Goal: Information Seeking & Learning: Learn about a topic

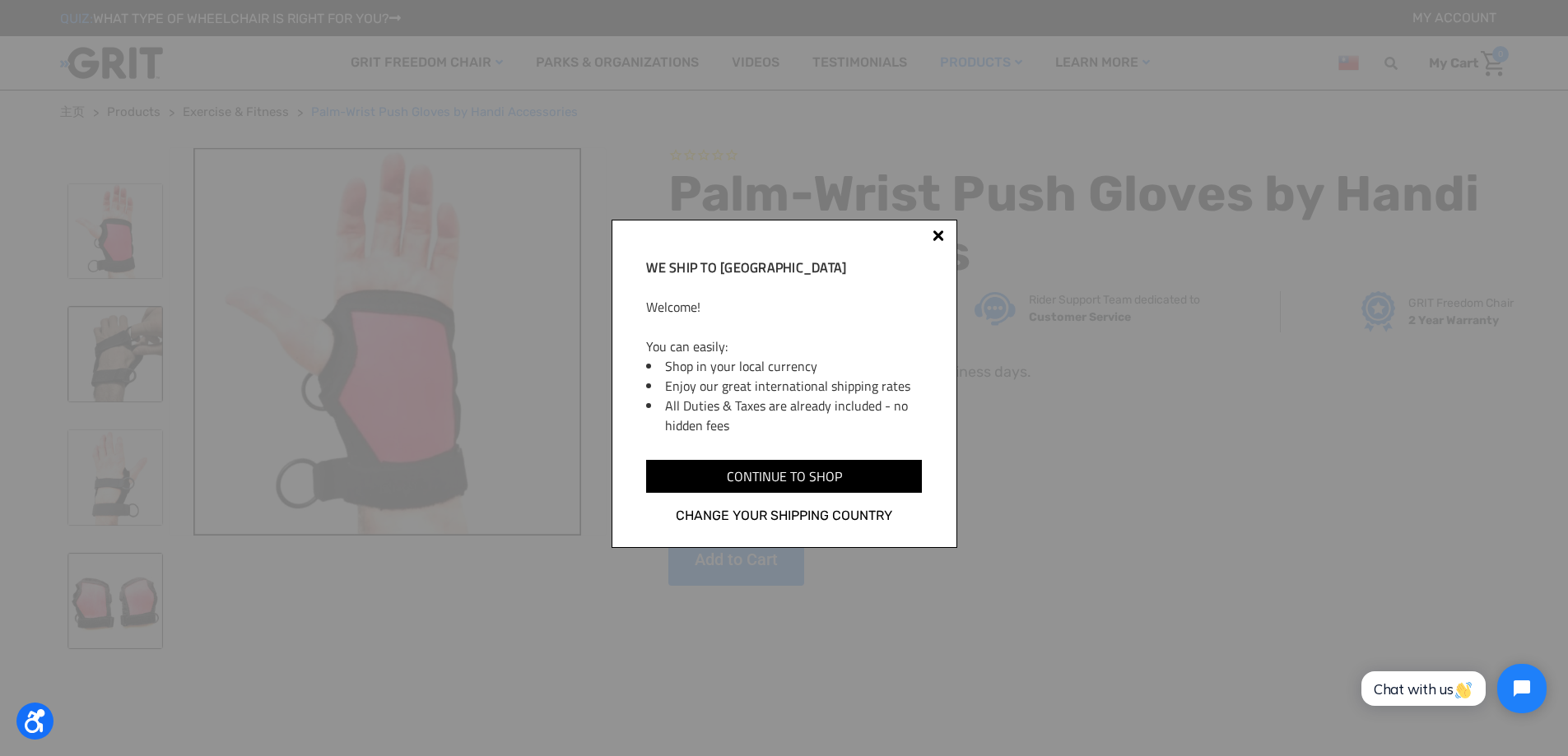
click at [932, 234] on div at bounding box center [938, 238] width 13 height 13
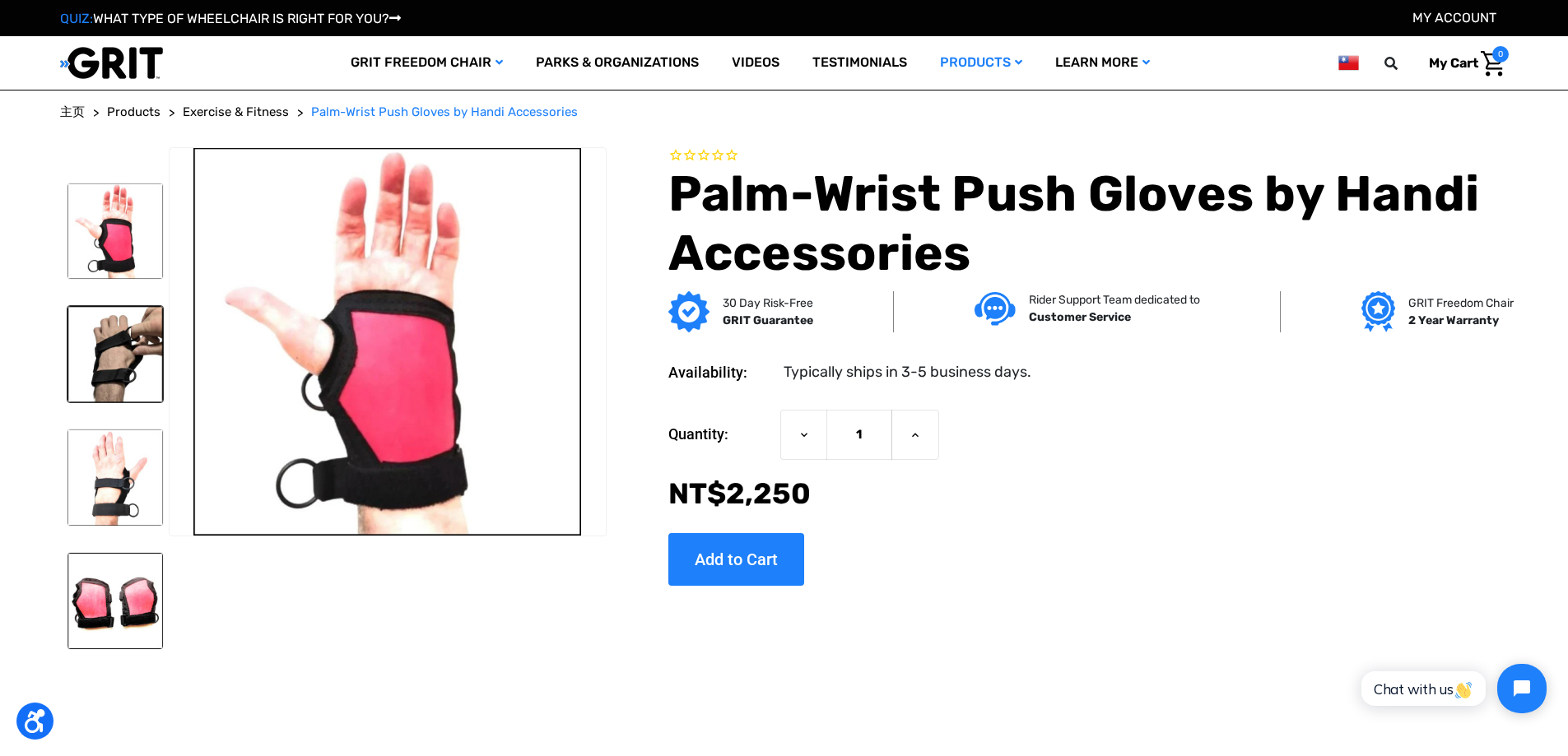
click at [122, 377] on img at bounding box center [116, 354] width 96 height 96
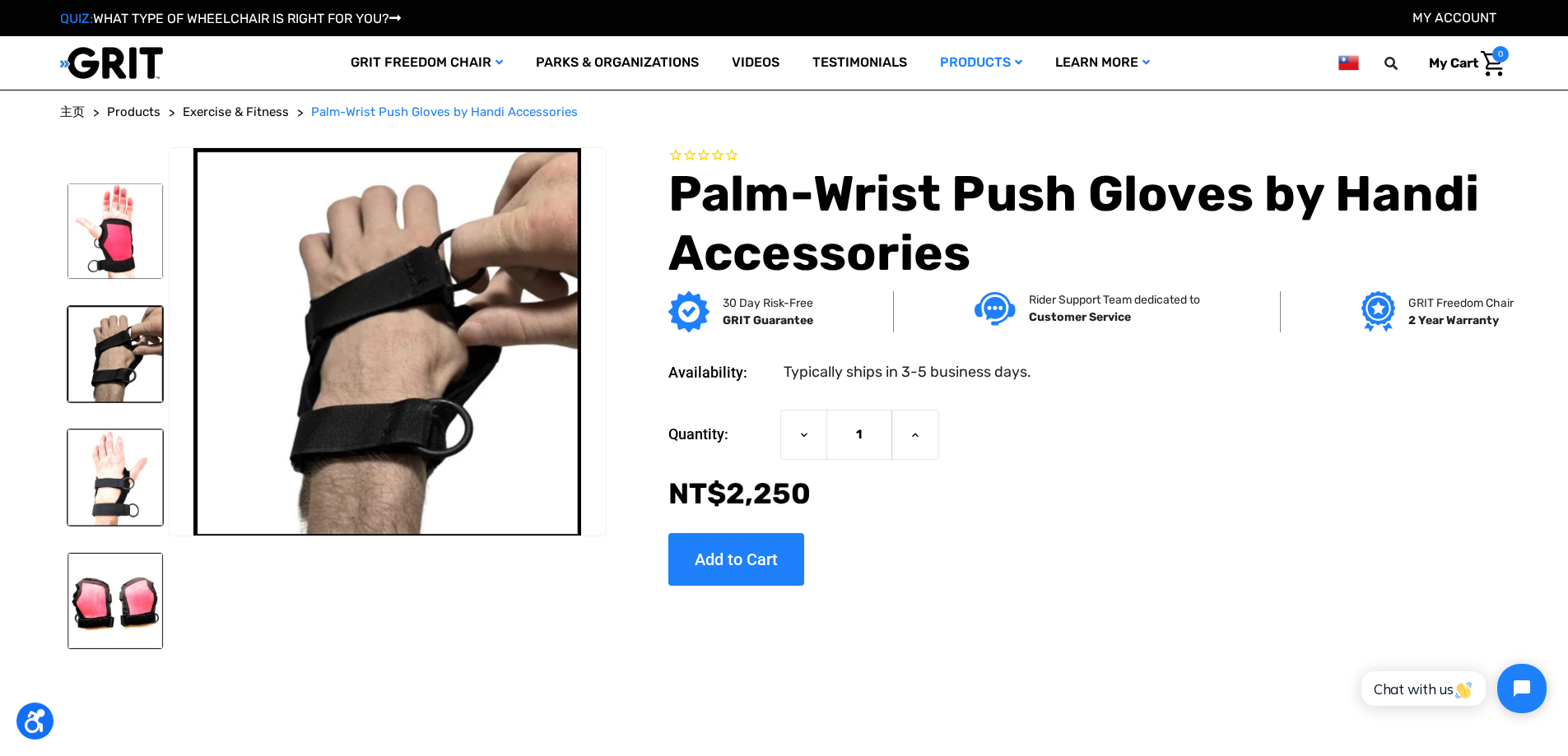
click at [129, 489] on img at bounding box center [116, 478] width 96 height 96
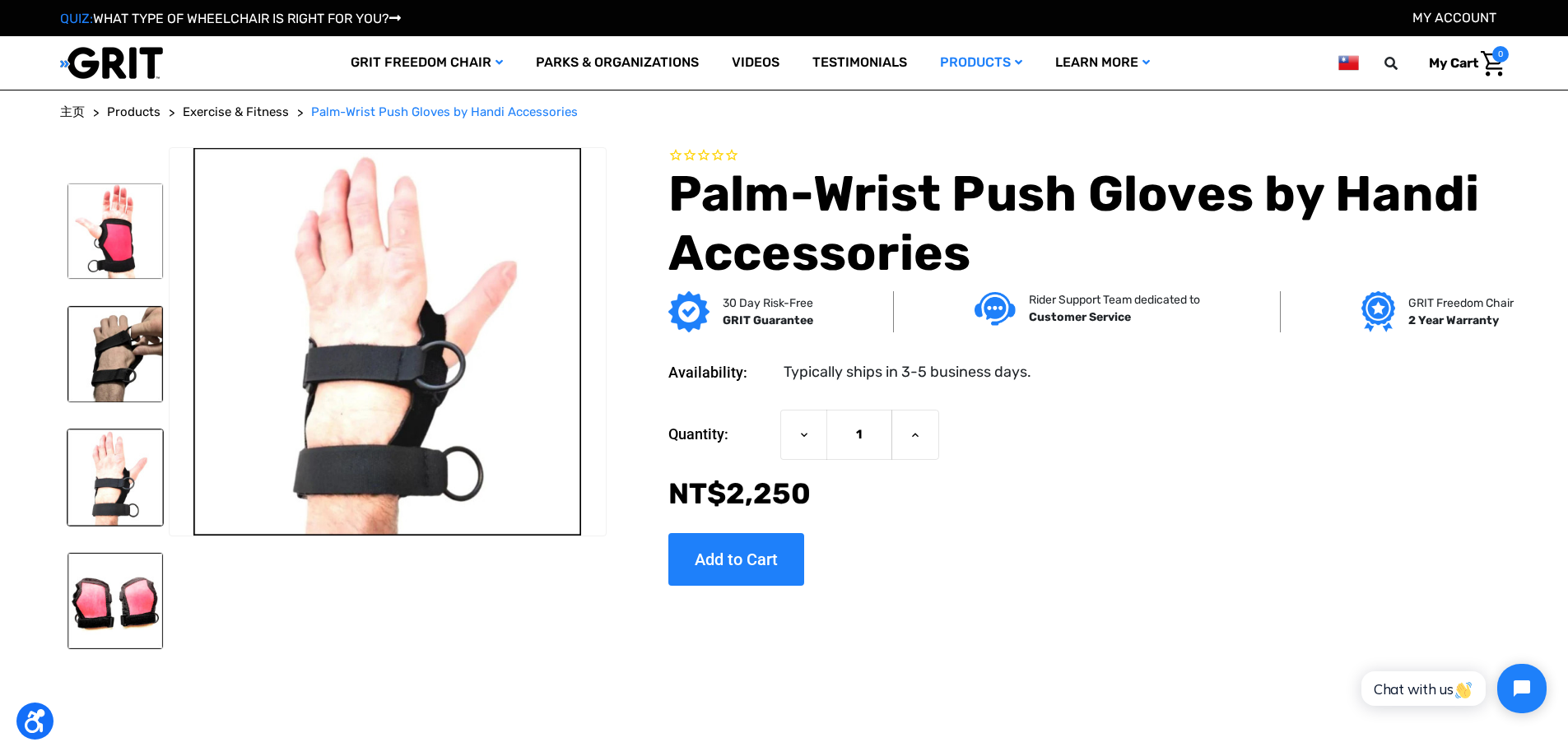
click at [113, 483] on img at bounding box center [116, 478] width 96 height 96
click at [123, 597] on img at bounding box center [116, 602] width 96 height 96
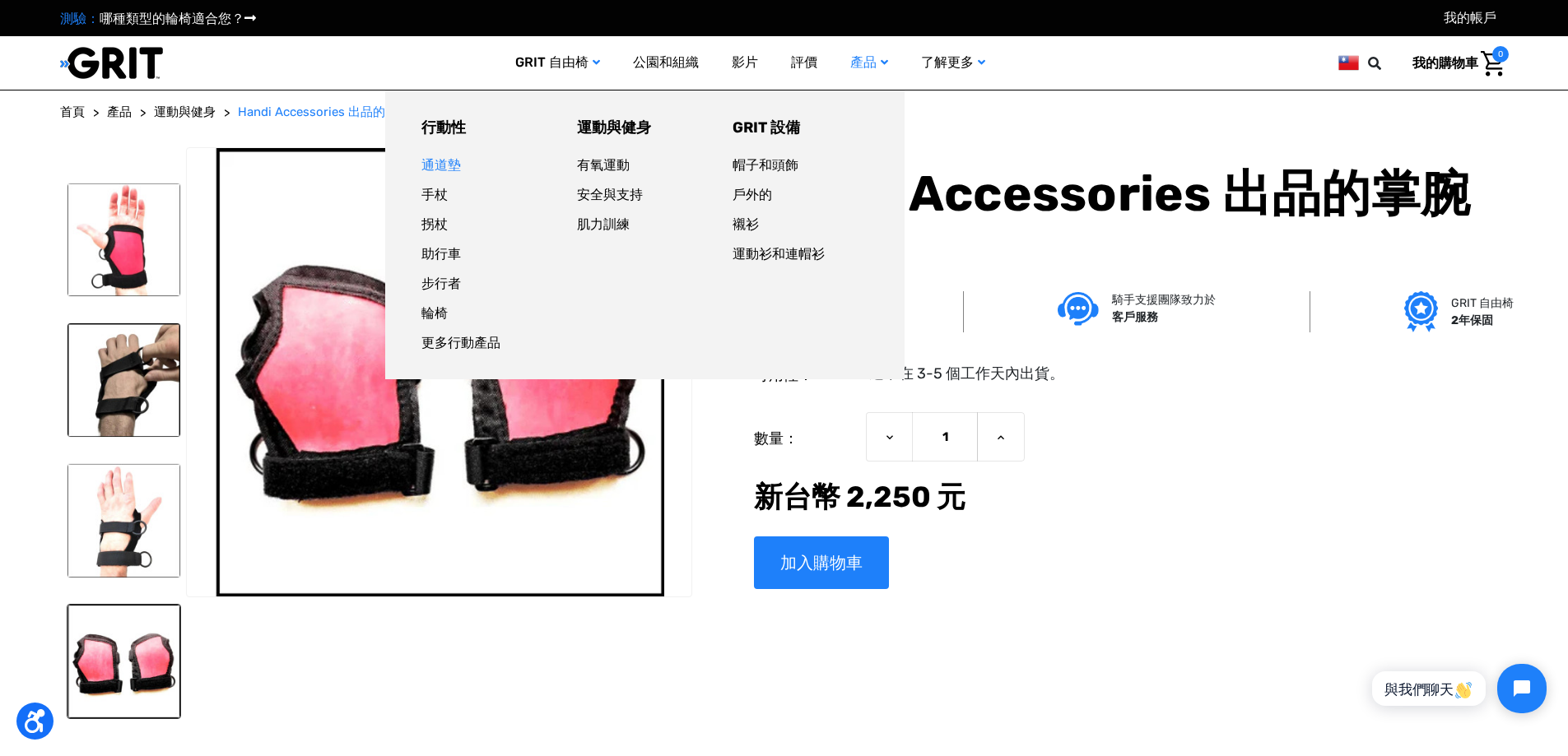
click at [440, 164] on font "通道墊" at bounding box center [441, 165] width 39 height 16
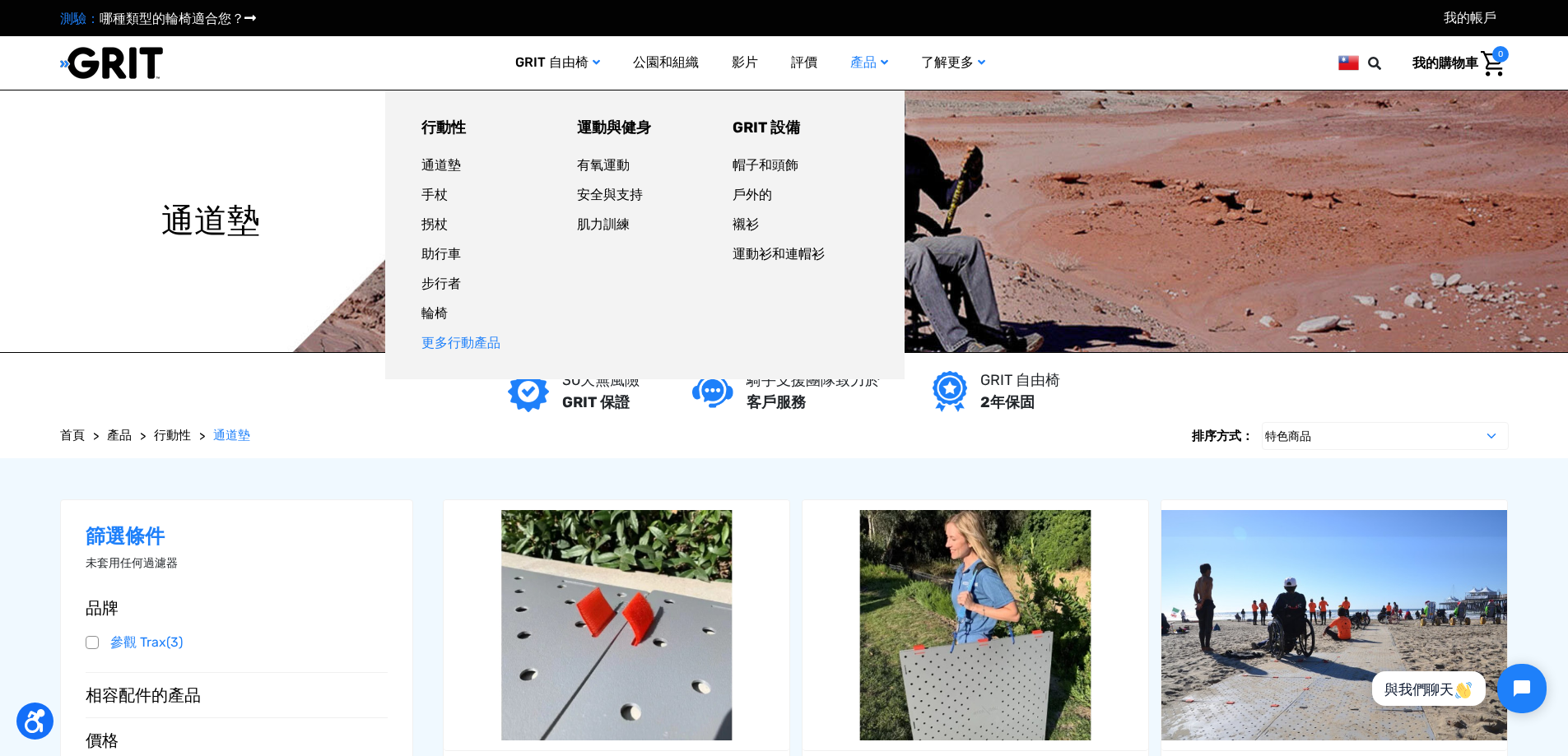
click at [441, 346] on font "更多行動產品" at bounding box center [461, 343] width 79 height 16
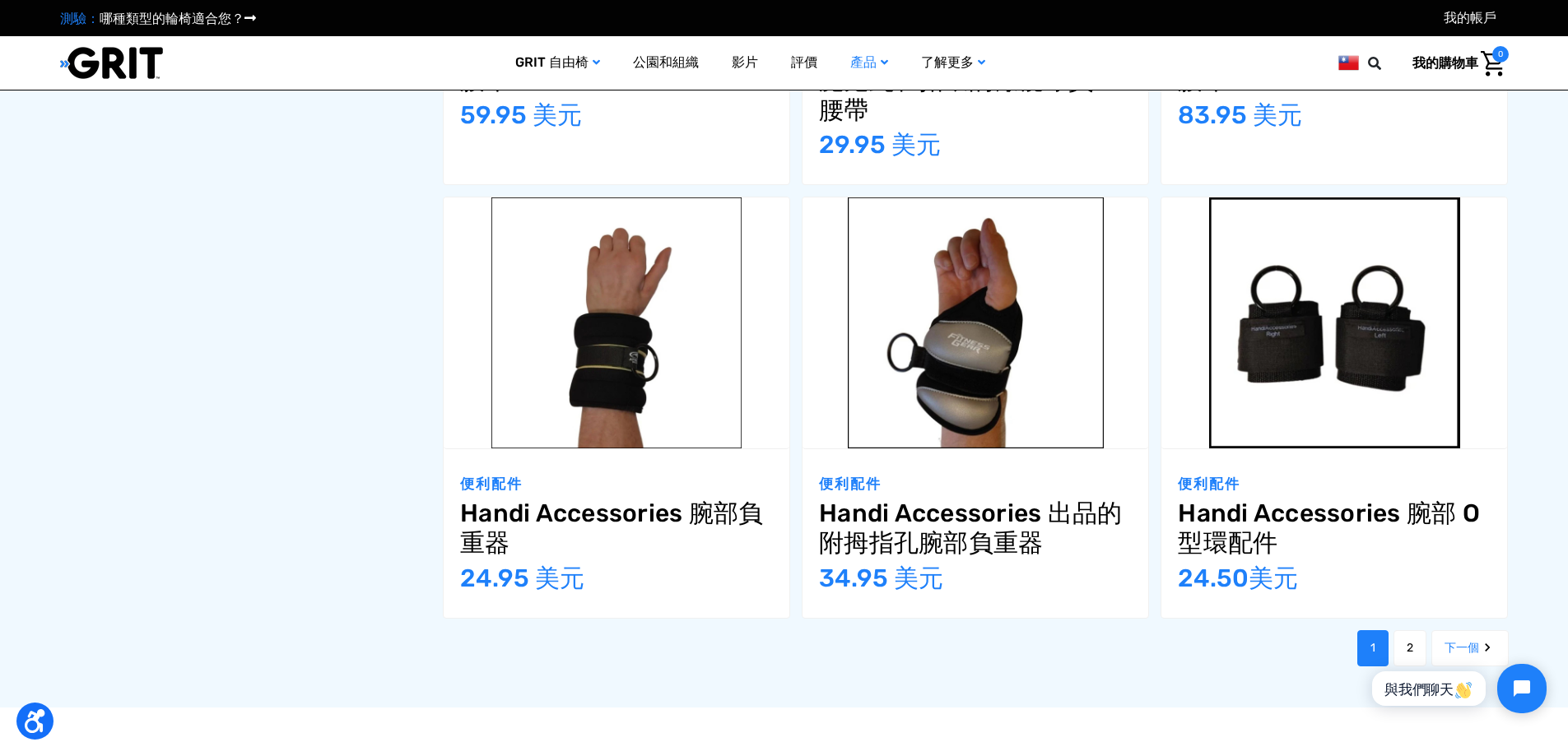
scroll to position [2304, 0]
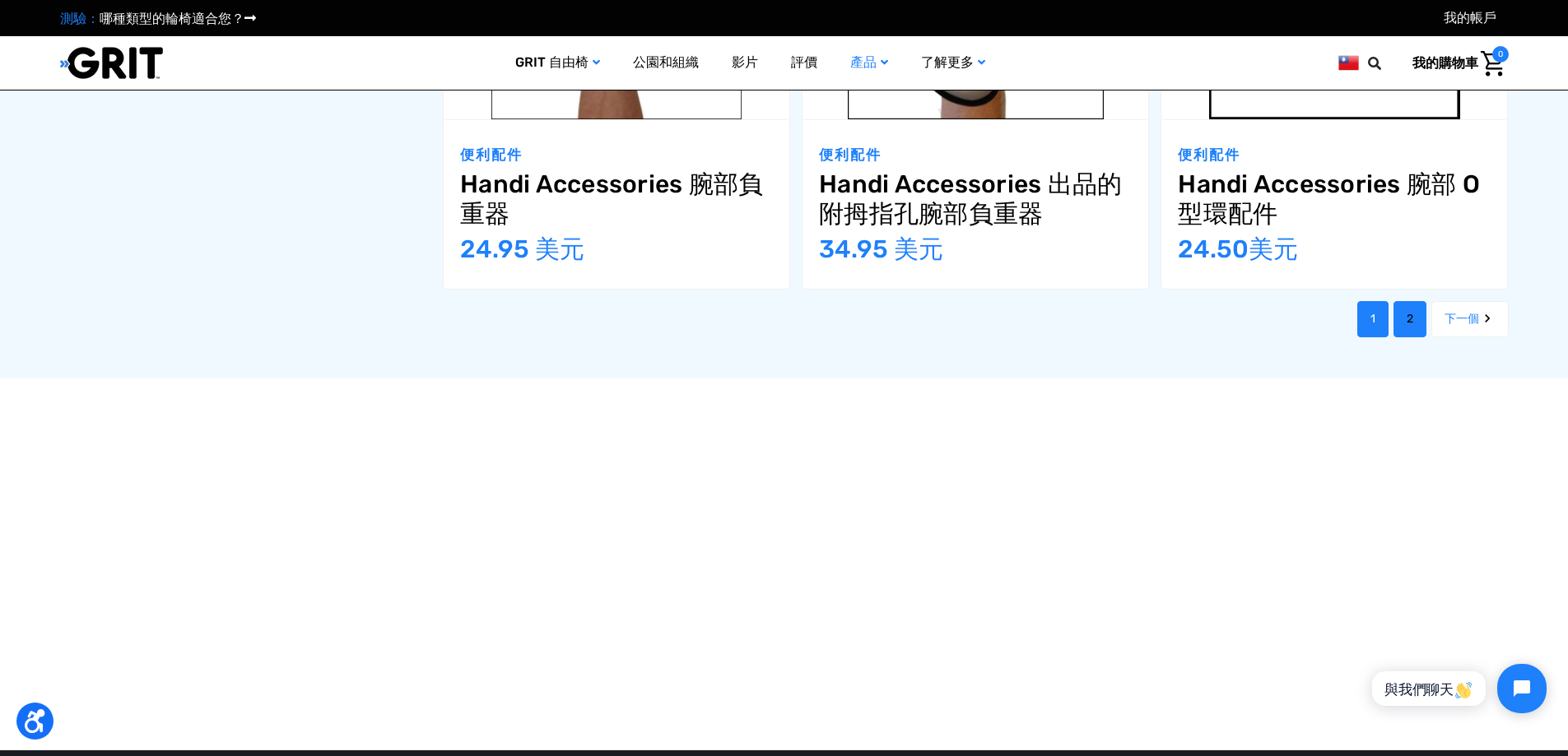
click at [1406, 330] on link "2" at bounding box center [1410, 319] width 32 height 36
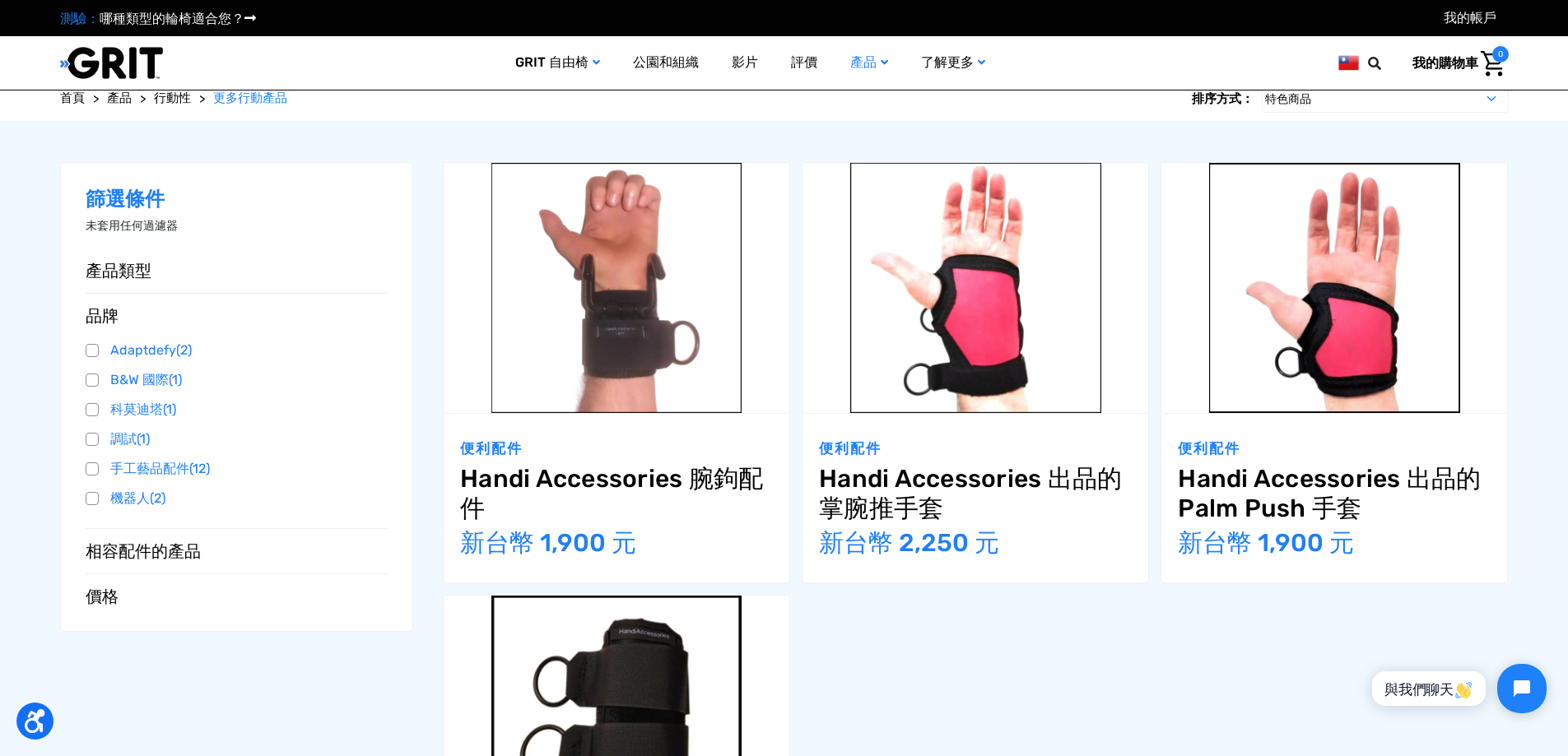
scroll to position [576, 0]
